Goal: Task Accomplishment & Management: Manage account settings

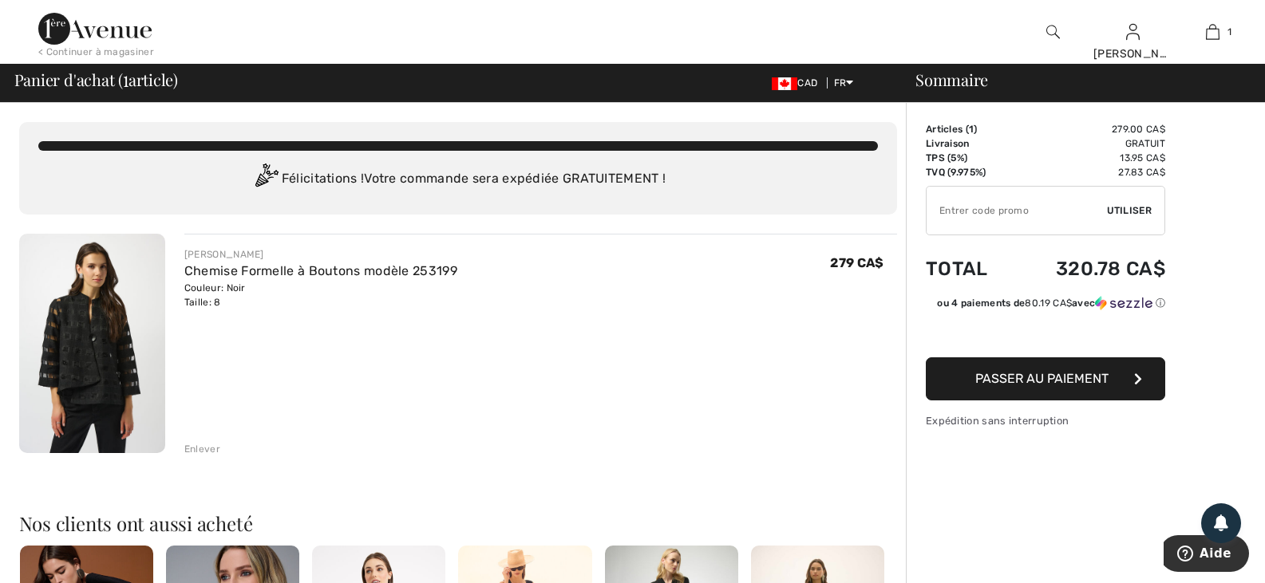
click at [200, 452] on div "Enlever" at bounding box center [202, 449] width 36 height 14
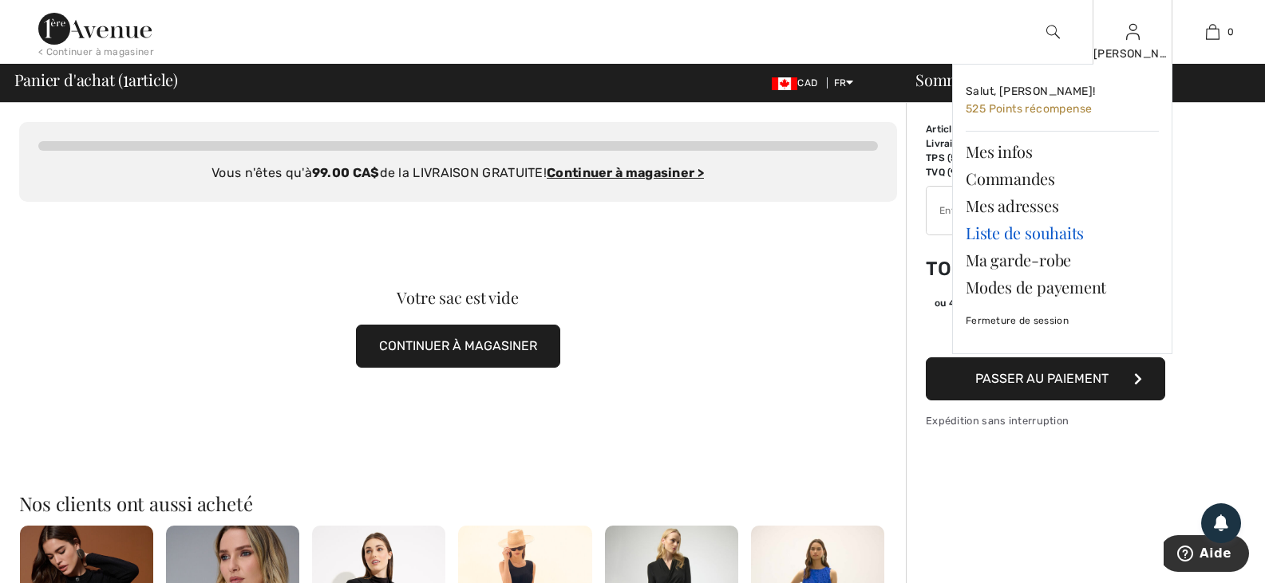
click at [1020, 229] on link "Liste de souhaits" at bounding box center [1062, 232] width 193 height 27
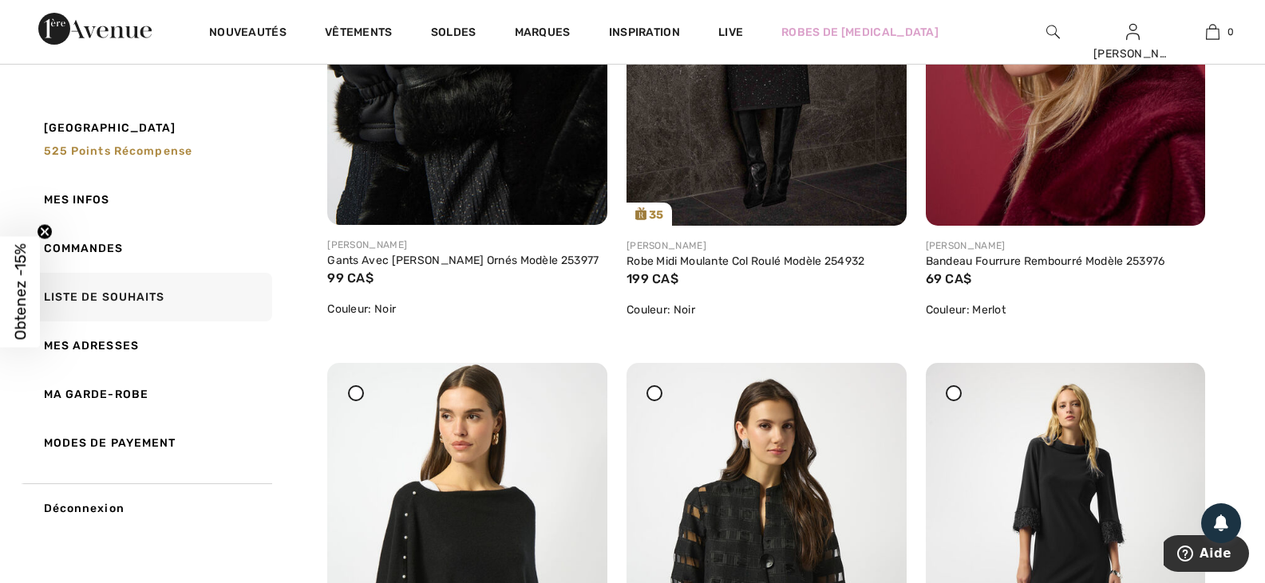
scroll to position [2394, 0]
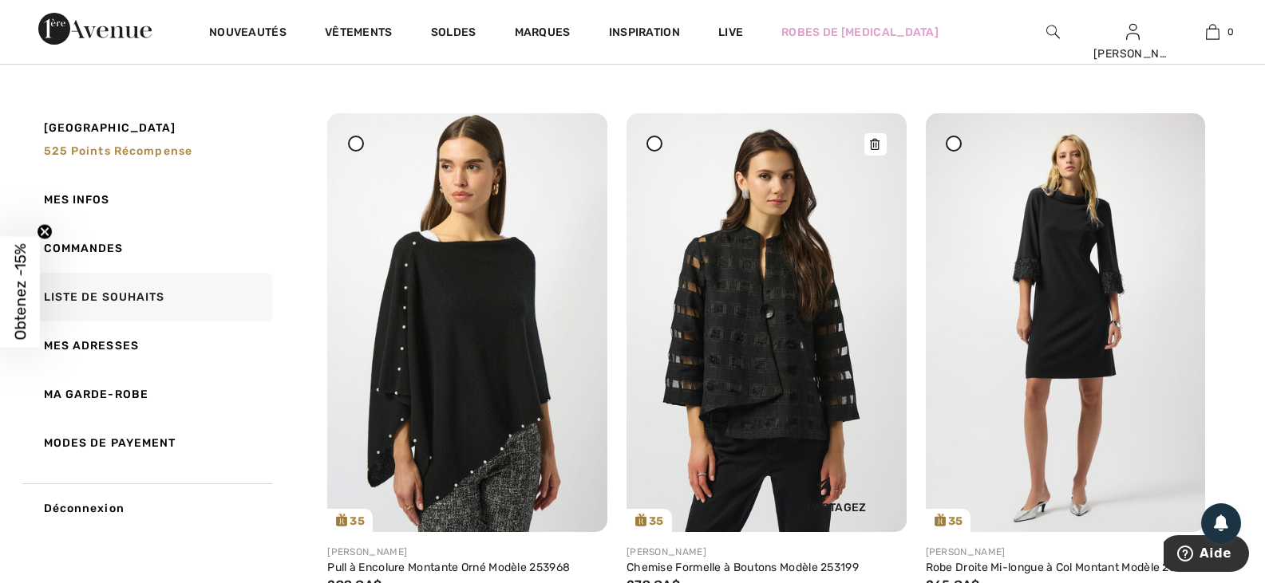
click at [725, 307] on img at bounding box center [766, 322] width 280 height 419
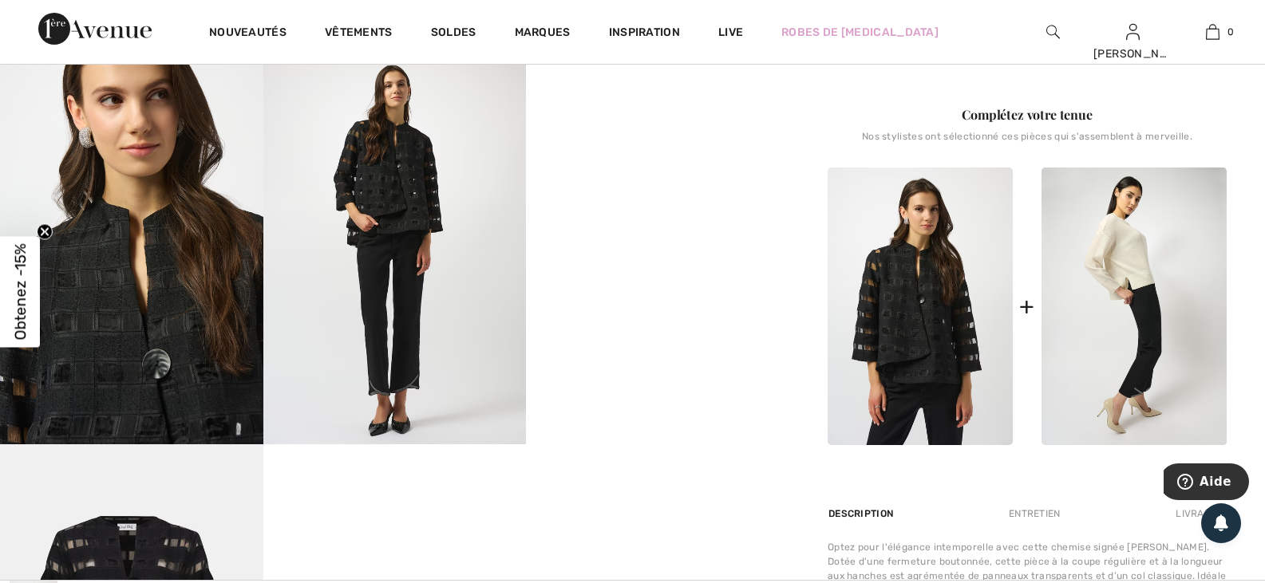
scroll to position [638, 0]
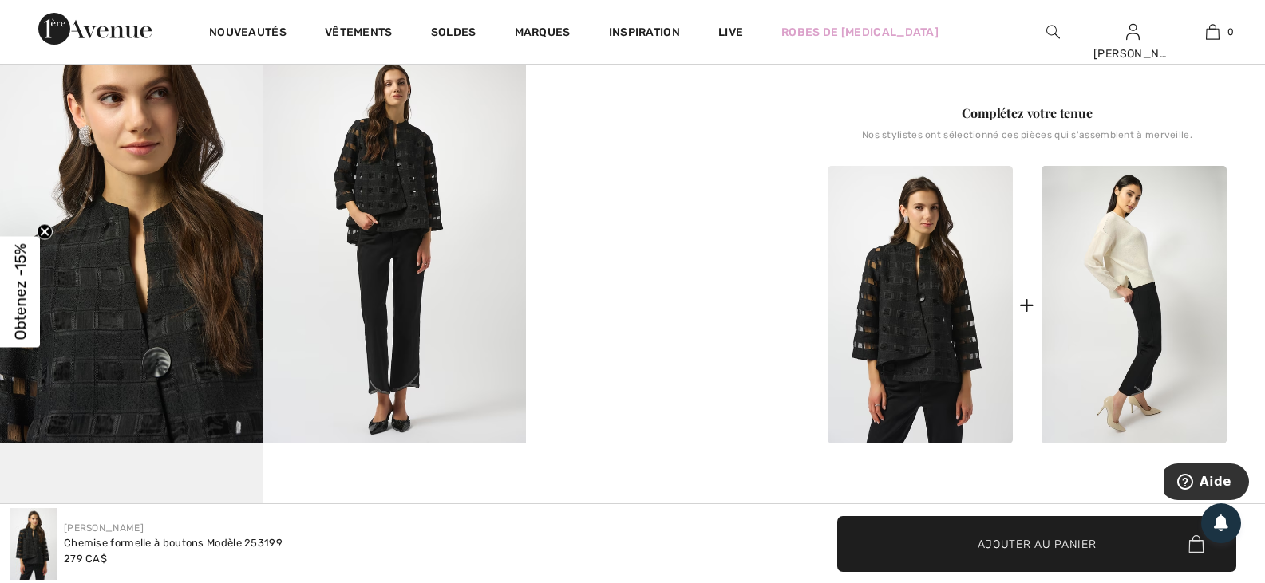
click at [381, 160] on img at bounding box center [394, 246] width 263 height 394
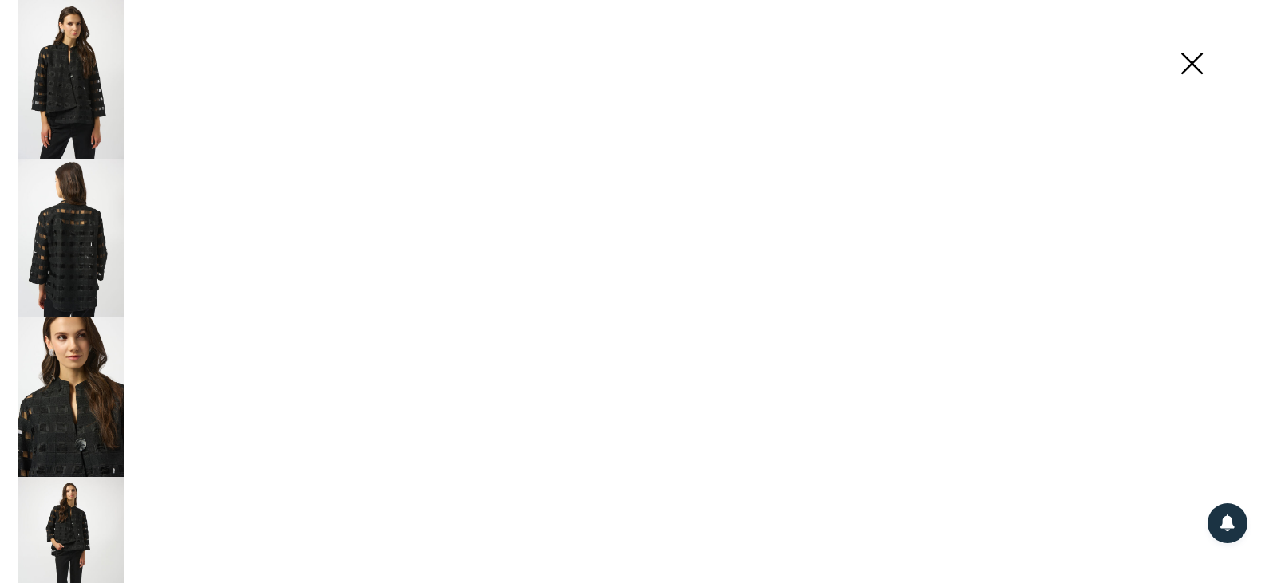
scroll to position [647, 0]
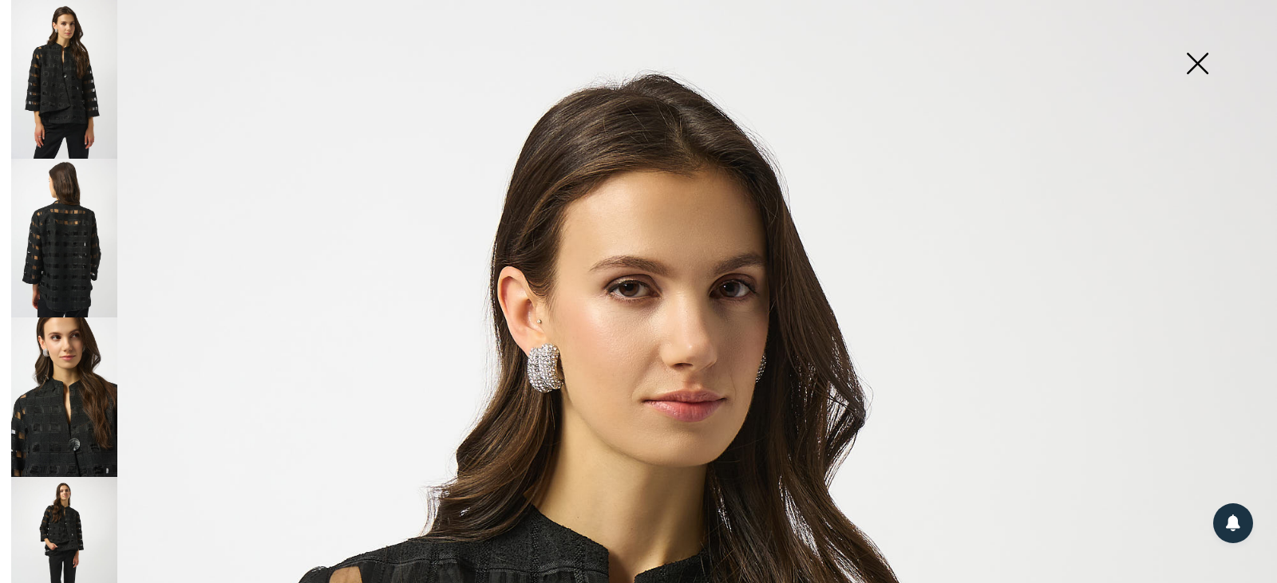
click at [86, 109] on img at bounding box center [64, 79] width 106 height 159
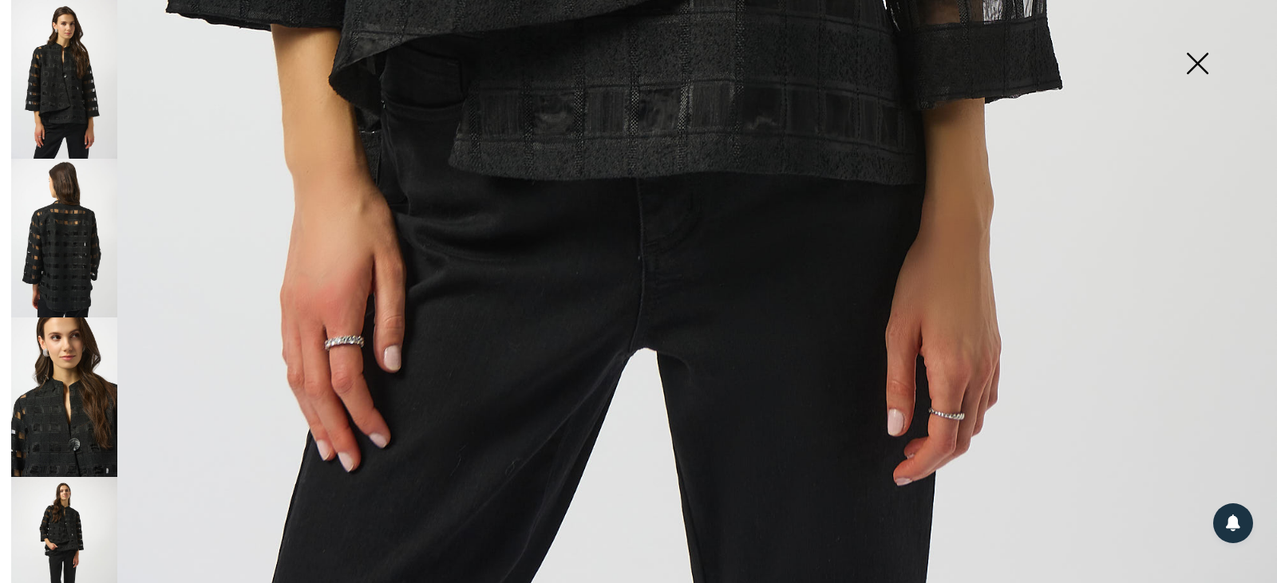
scroll to position [1312, 0]
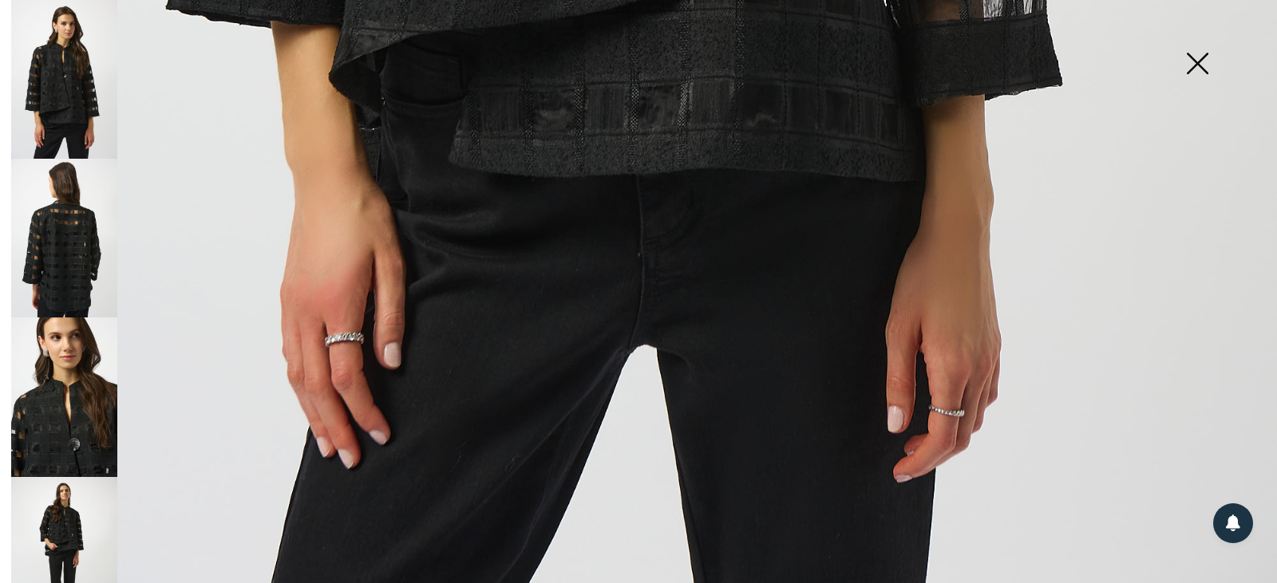
click at [70, 523] on img at bounding box center [64, 556] width 106 height 159
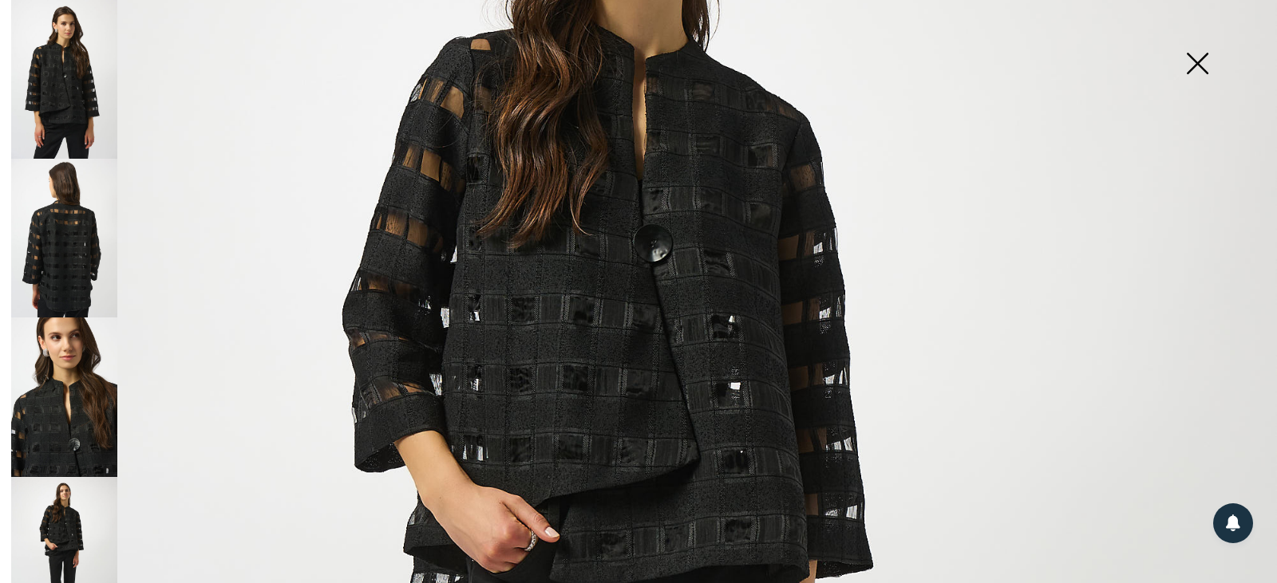
scroll to position [275, 0]
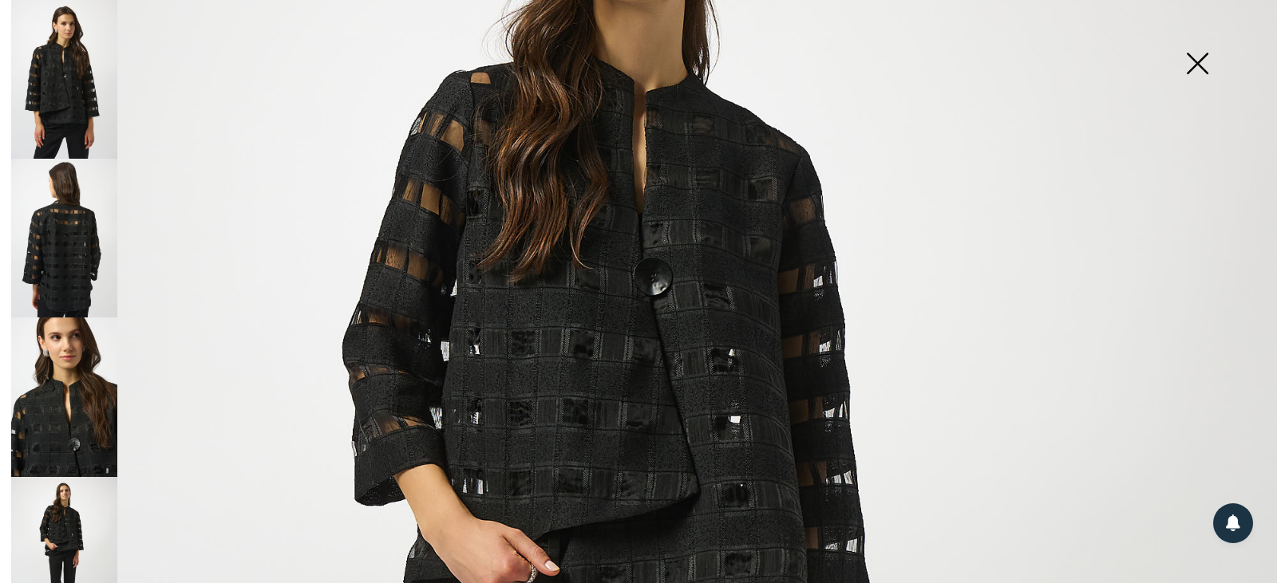
click at [83, 263] on img at bounding box center [64, 238] width 106 height 159
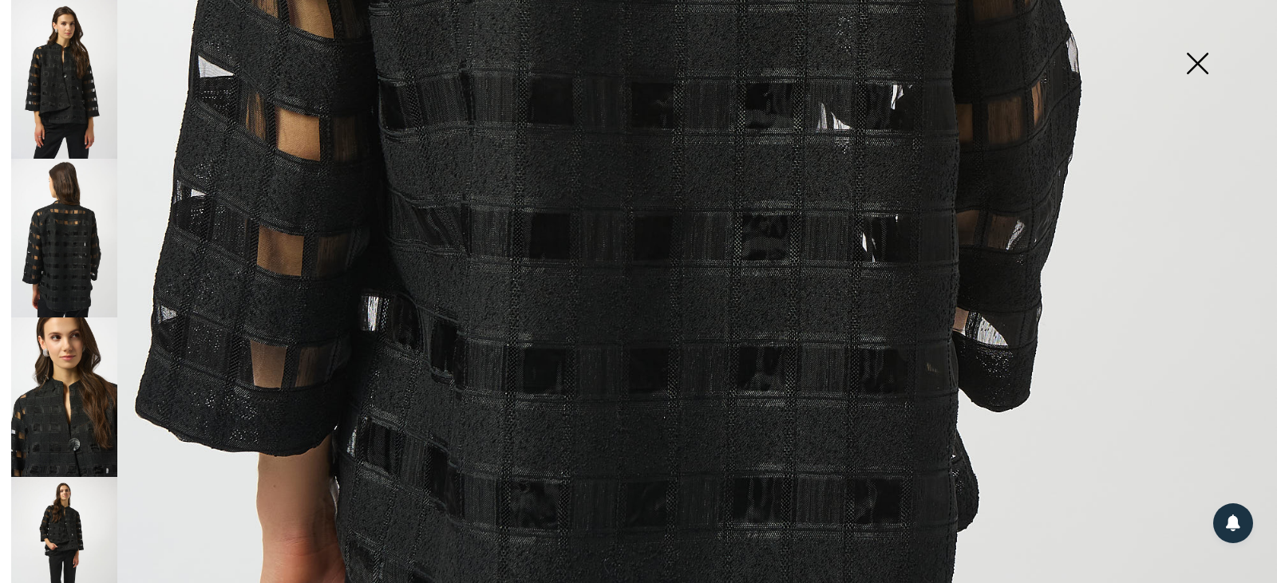
scroll to position [1312, 0]
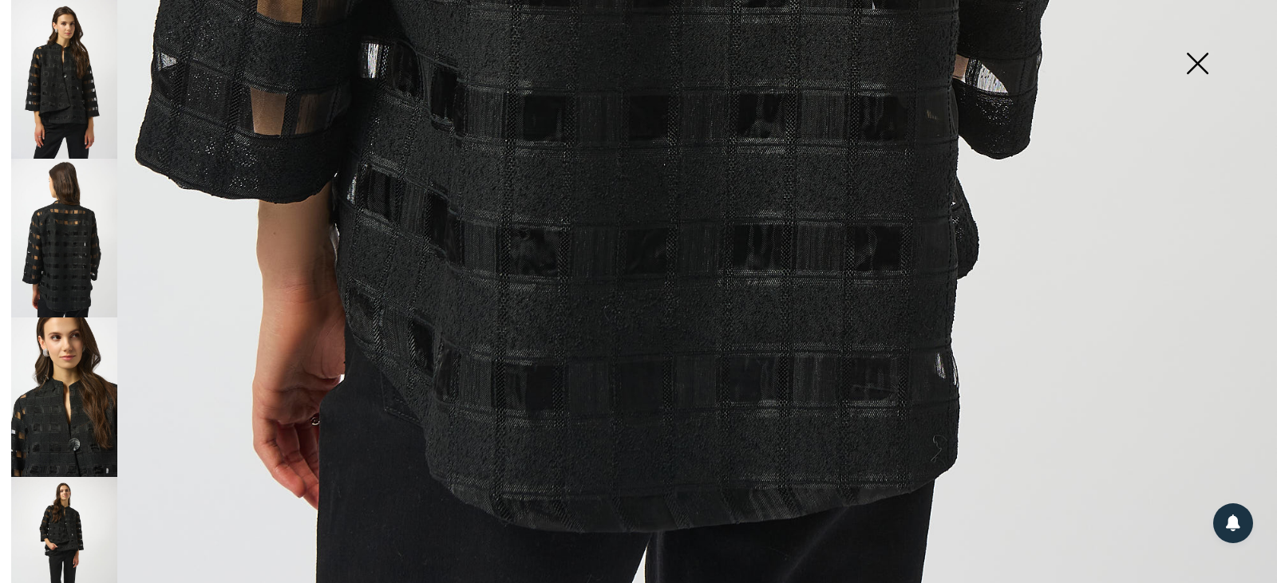
click at [1188, 67] on img at bounding box center [1197, 65] width 80 height 82
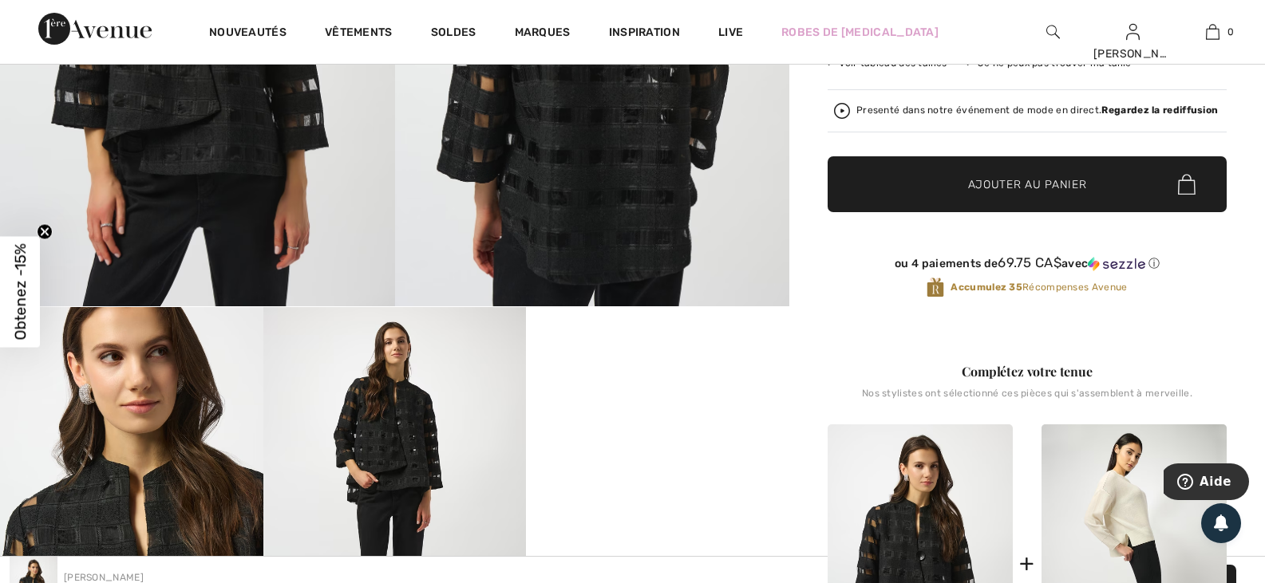
scroll to position [80, 0]
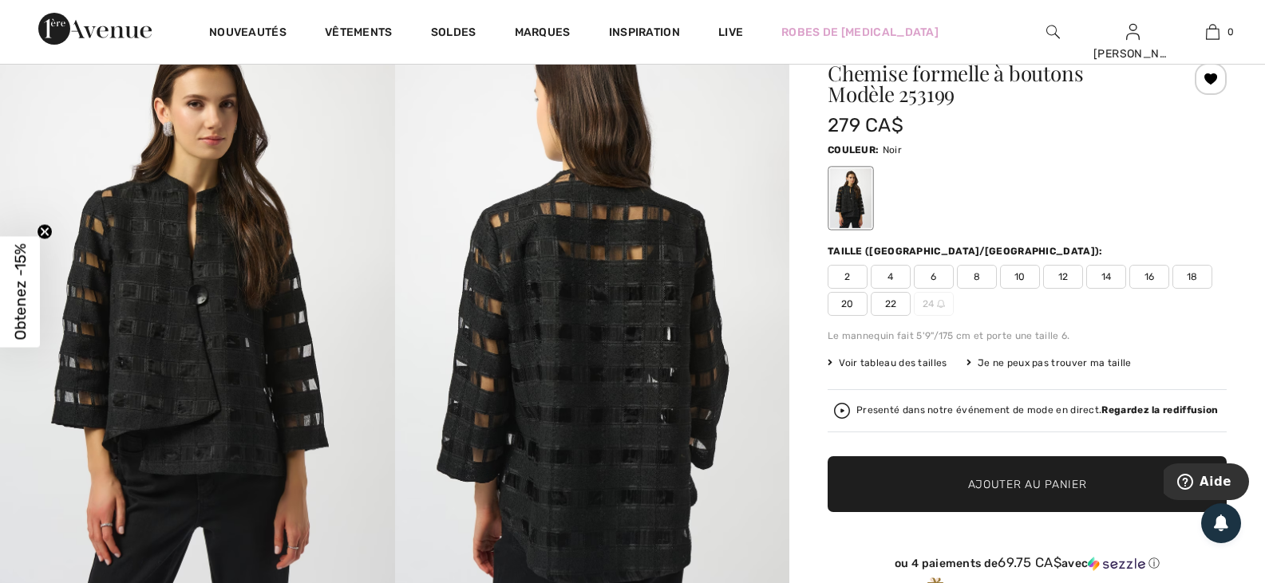
click at [891, 358] on span "Voir tableau des tailles" at bounding box center [888, 363] width 120 height 14
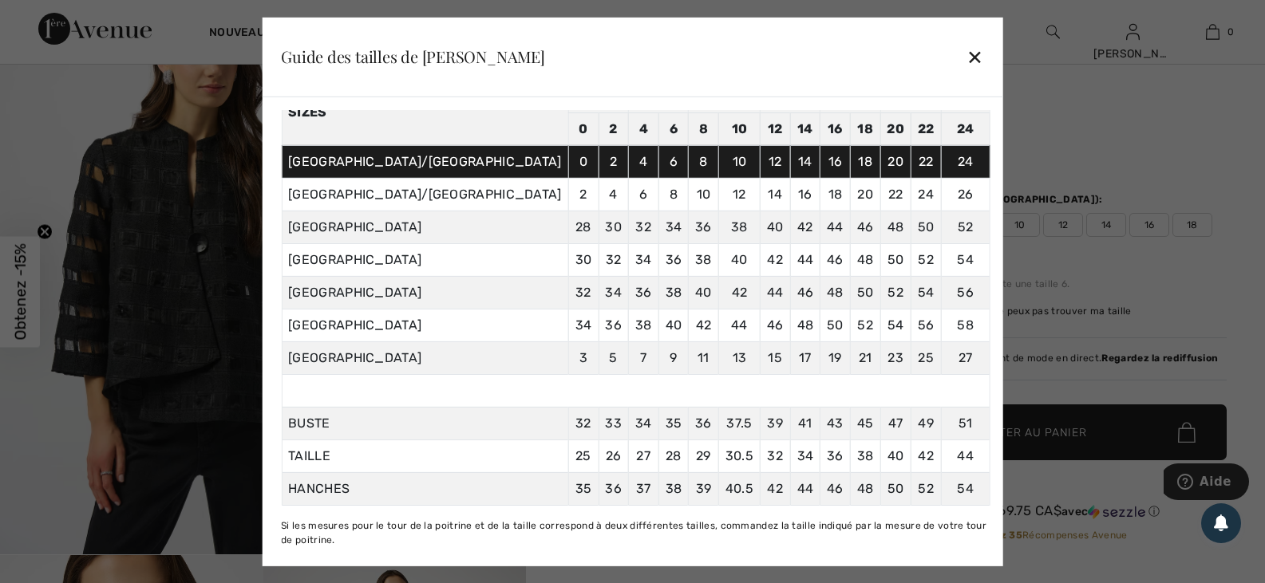
scroll to position [160, 0]
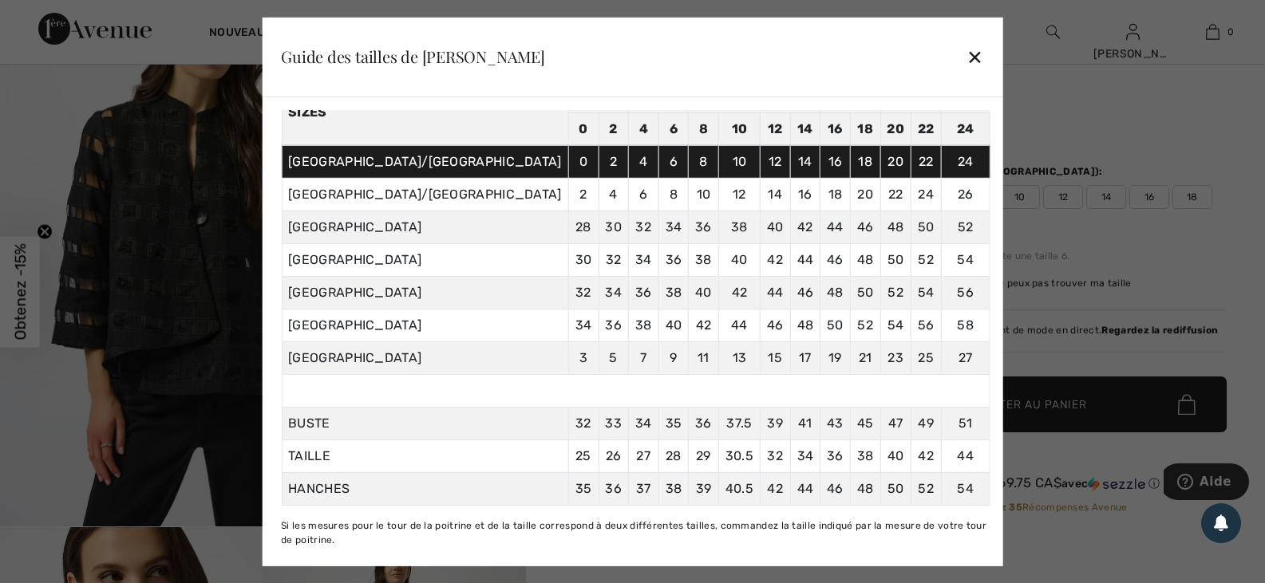
click at [966, 61] on div "✕" at bounding box center [974, 57] width 17 height 34
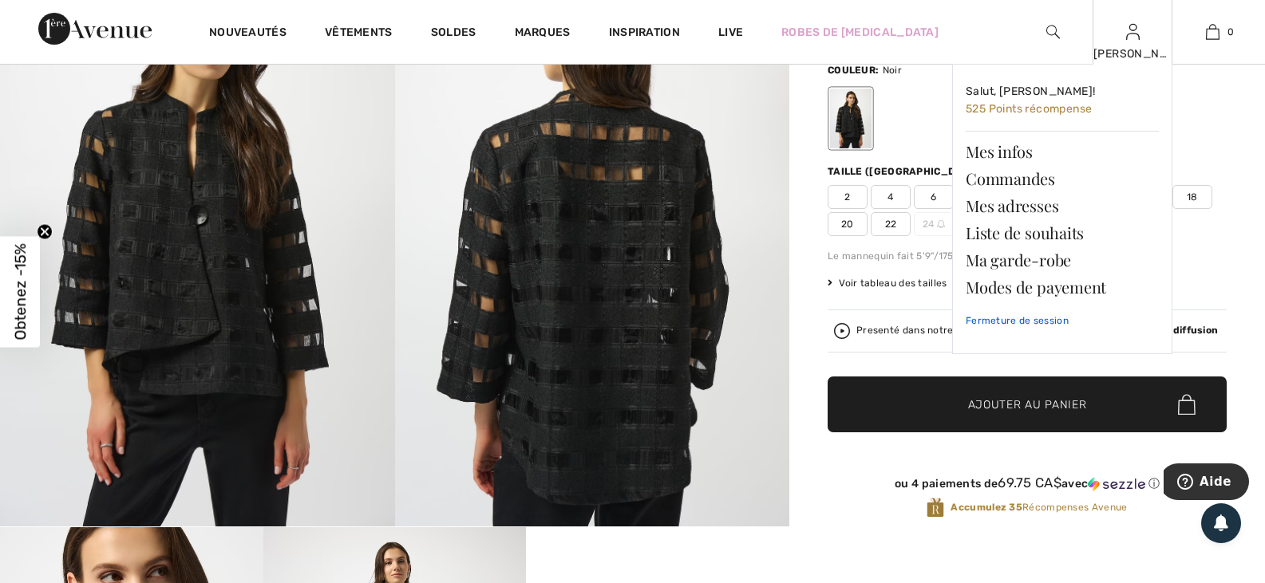
click at [1055, 325] on link "Fermeture de session" at bounding box center [1062, 321] width 193 height 40
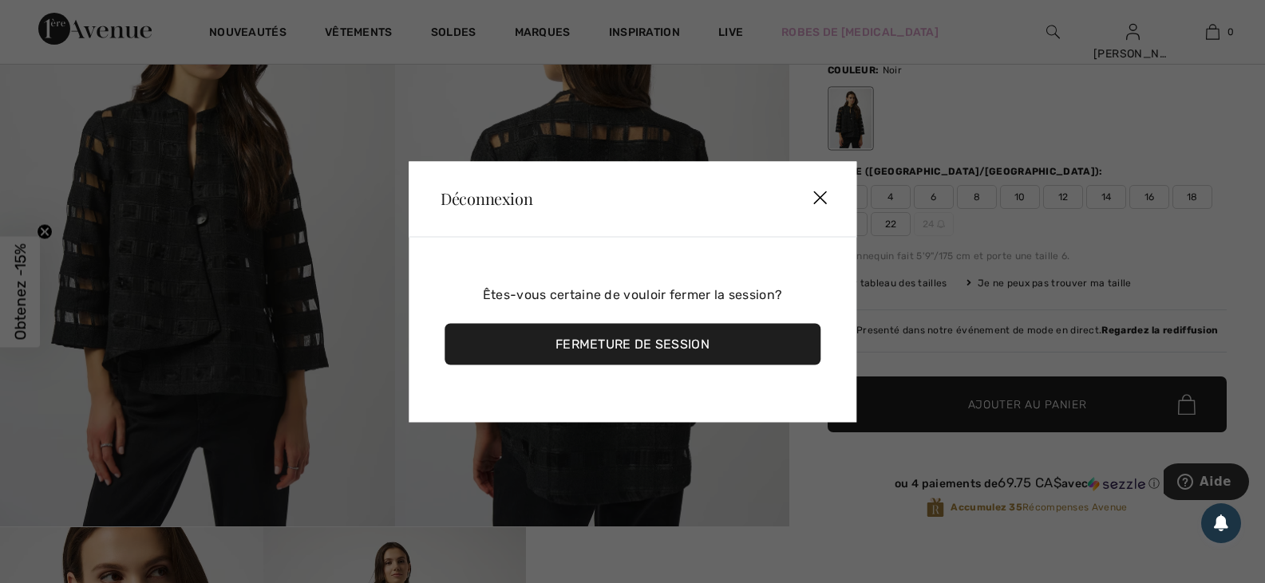
click at [678, 335] on div "Fermeture de session" at bounding box center [632, 343] width 376 height 41
